Goal: Navigation & Orientation: Find specific page/section

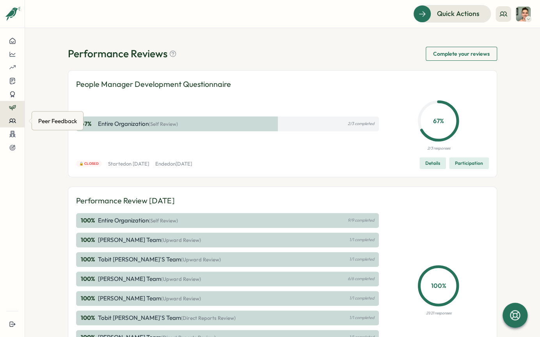
click at [14, 118] on icon at bounding box center [12, 120] width 7 height 7
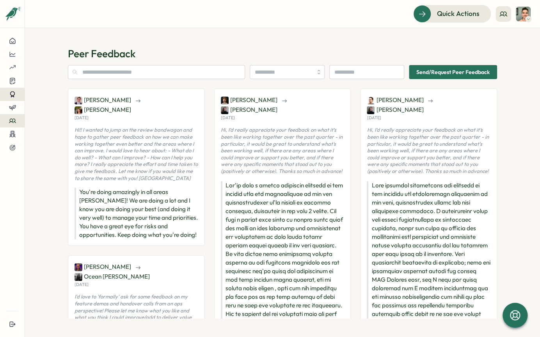
click at [15, 98] on button at bounding box center [12, 94] width 25 height 13
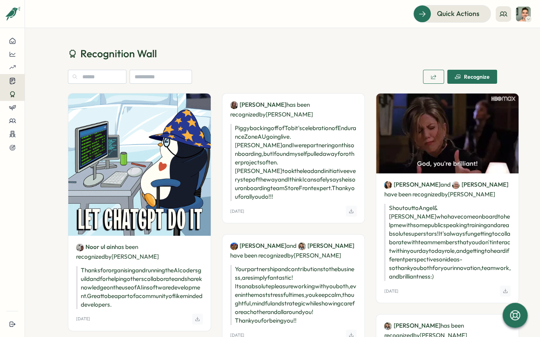
click at [14, 85] on button at bounding box center [12, 81] width 25 height 14
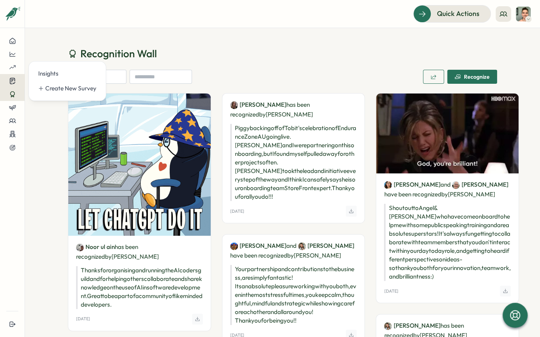
click at [14, 81] on icon at bounding box center [12, 80] width 7 height 7
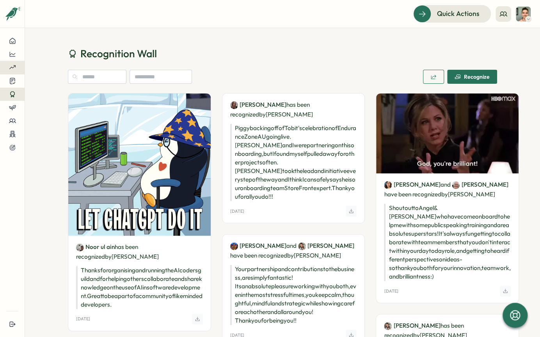
click at [11, 66] on icon at bounding box center [12, 67] width 7 height 7
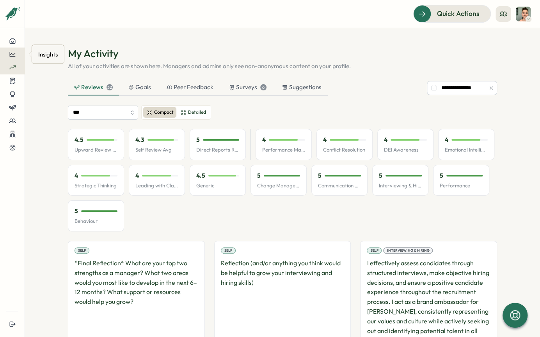
click at [13, 55] on icon at bounding box center [12, 54] width 6 height 5
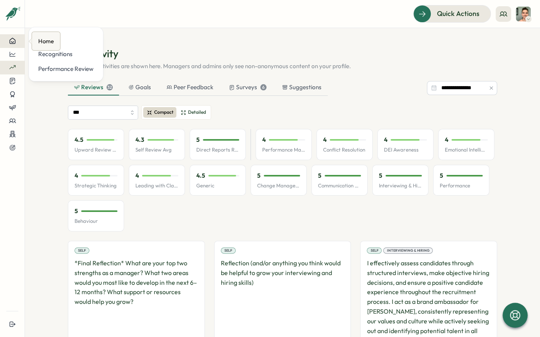
click at [13, 44] on button at bounding box center [12, 40] width 25 height 13
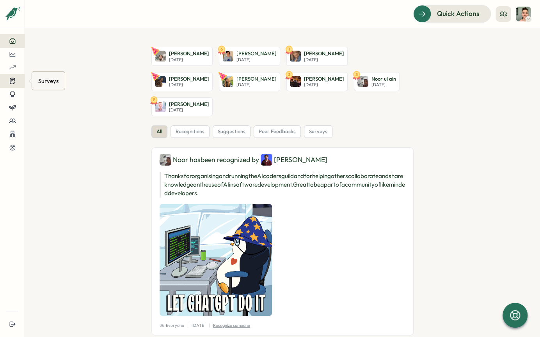
click at [11, 81] on icon at bounding box center [12, 80] width 7 height 7
click at [58, 76] on div "Insights" at bounding box center [67, 73] width 58 height 9
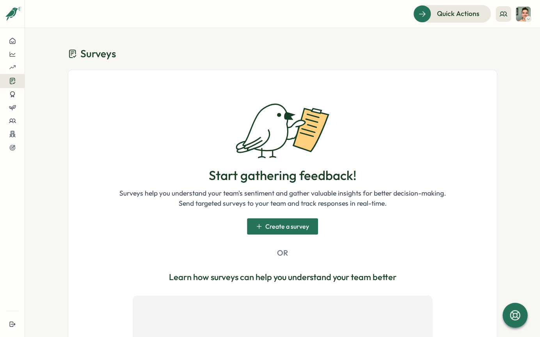
click at [526, 9] on img at bounding box center [522, 14] width 15 height 15
click at [519, 49] on div "My Activity" at bounding box center [510, 53] width 39 height 9
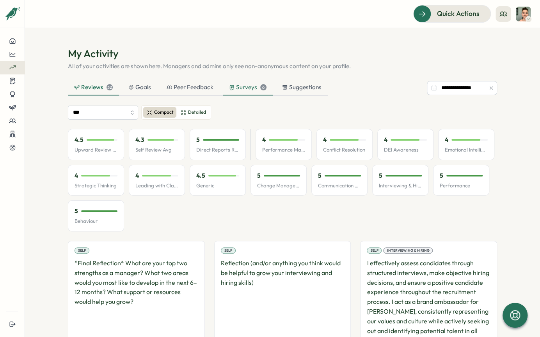
click at [260, 86] on div "6" at bounding box center [263, 87] width 6 height 6
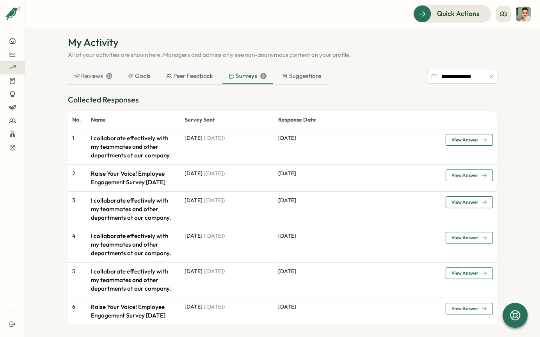
scroll to position [26, 0]
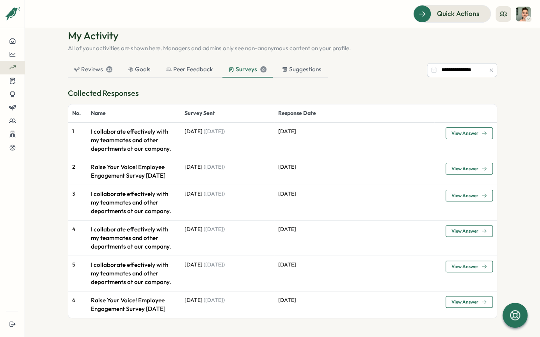
click at [249, 65] on div "Surveys 6" at bounding box center [247, 69] width 38 height 9
click at [483, 128] on span "View Answer" at bounding box center [468, 133] width 35 height 11
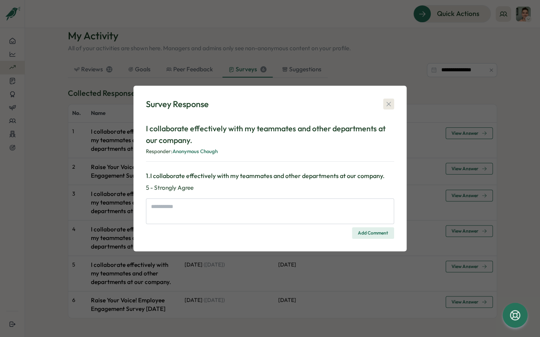
click at [390, 103] on icon "button" at bounding box center [388, 104] width 8 height 8
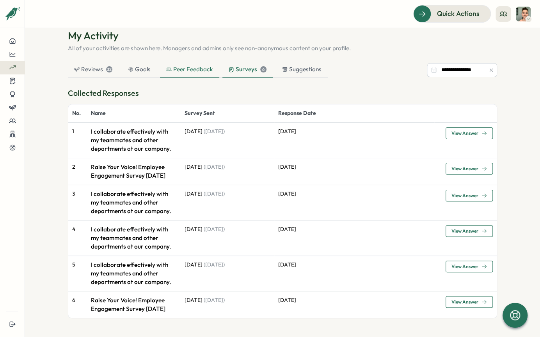
click at [198, 65] on div "Peer Feedback" at bounding box center [189, 69] width 47 height 9
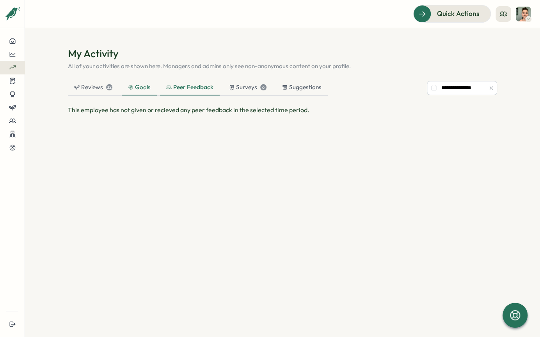
click at [141, 87] on div "Goals" at bounding box center [139, 87] width 23 height 9
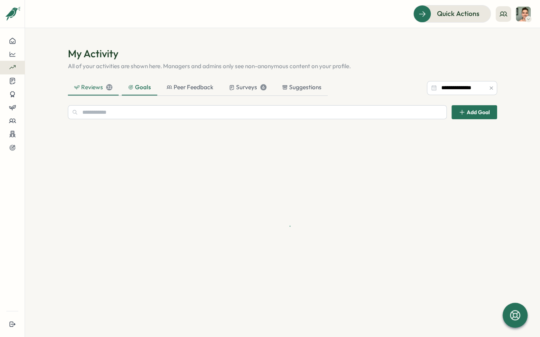
click at [77, 92] on div "Reviews 32" at bounding box center [93, 88] width 51 height 16
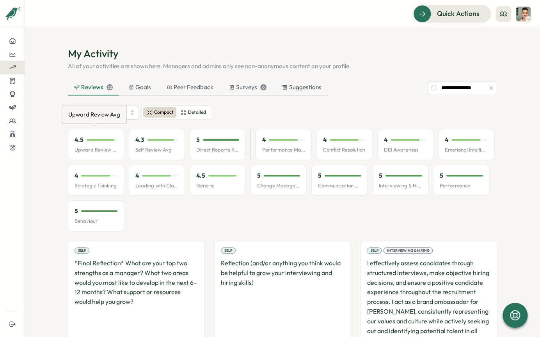
click at [108, 121] on div "Upward Review Avg Upward Review Avg" at bounding box center [94, 114] width 65 height 19
click at [15, 83] on icon at bounding box center [12, 80] width 7 height 7
click at [18, 94] on div at bounding box center [12, 94] width 12 height 7
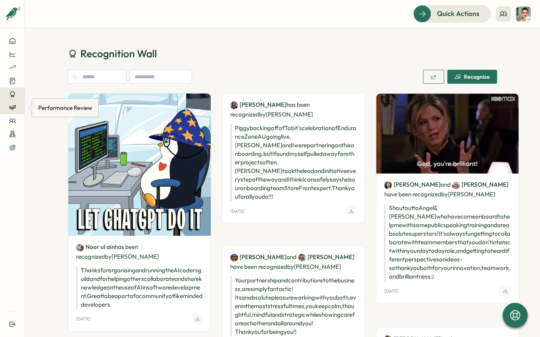
click at [14, 111] on icon at bounding box center [12, 107] width 7 height 7
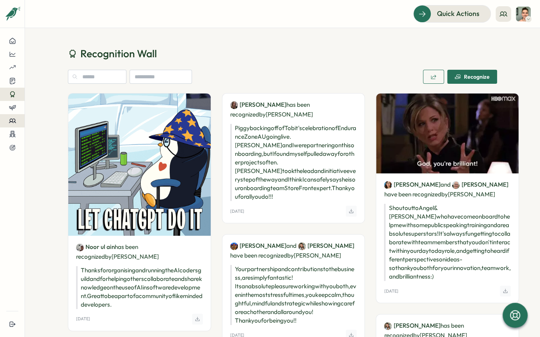
click at [15, 120] on icon at bounding box center [12, 120] width 7 height 7
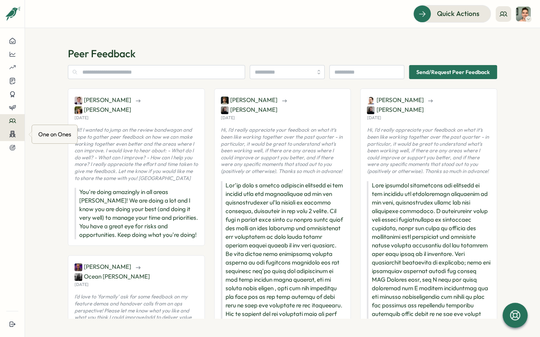
click at [12, 131] on icon at bounding box center [12, 134] width 7 height 7
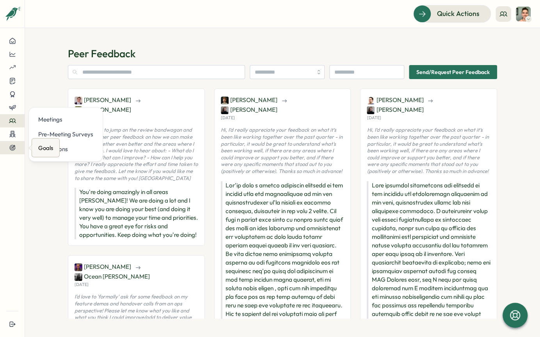
click at [12, 145] on icon at bounding box center [12, 147] width 5 height 5
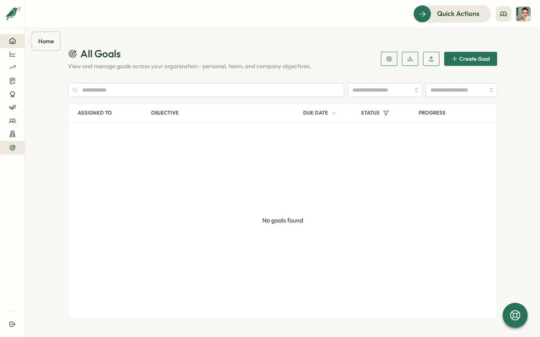
click at [18, 45] on button at bounding box center [12, 40] width 25 height 13
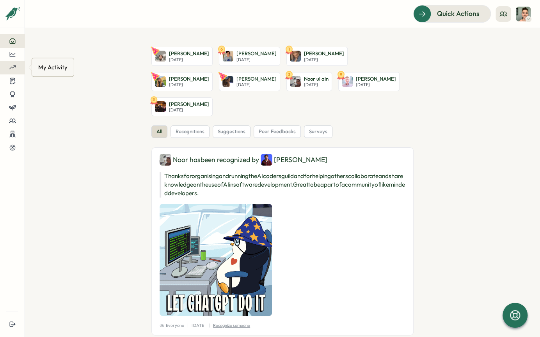
click at [15, 63] on button at bounding box center [12, 67] width 25 height 13
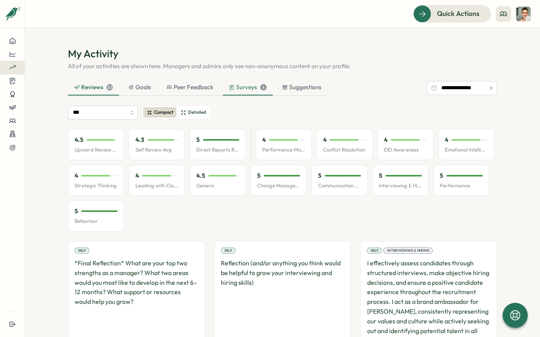
click at [248, 89] on div "Surveys 6" at bounding box center [247, 87] width 37 height 9
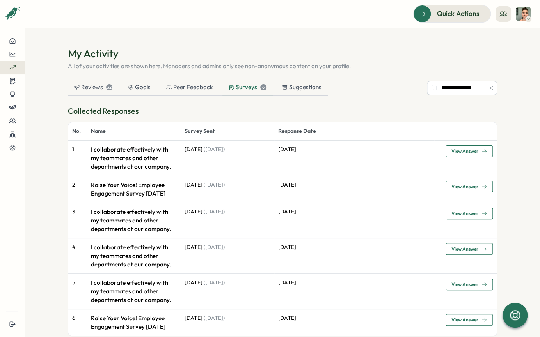
click at [446, 185] on button "View Answer" at bounding box center [468, 187] width 47 height 12
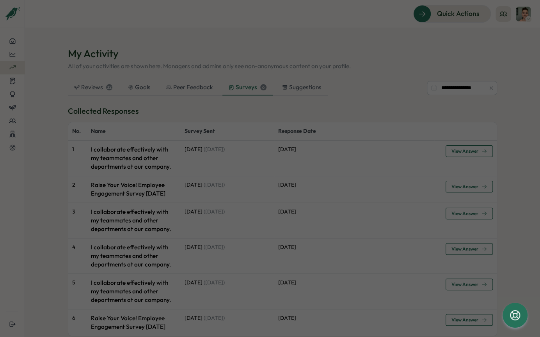
type textarea "*"
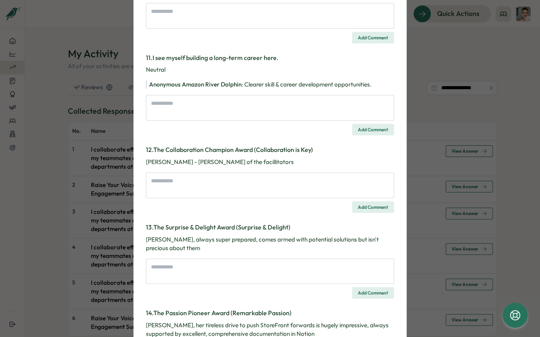
scroll to position [1073, 0]
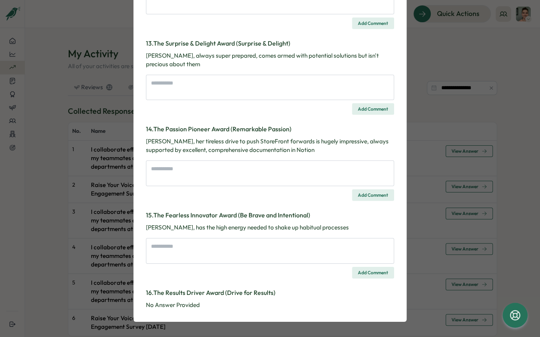
drag, startPoint x: 450, startPoint y: 81, endPoint x: 462, endPoint y: 71, distance: 16.9
click at [450, 81] on div "Survey Response Raise Your Voice! Employee Engagement Survey [DATE] Please note…" at bounding box center [270, 168] width 540 height 337
